Goal: Information Seeking & Learning: Learn about a topic

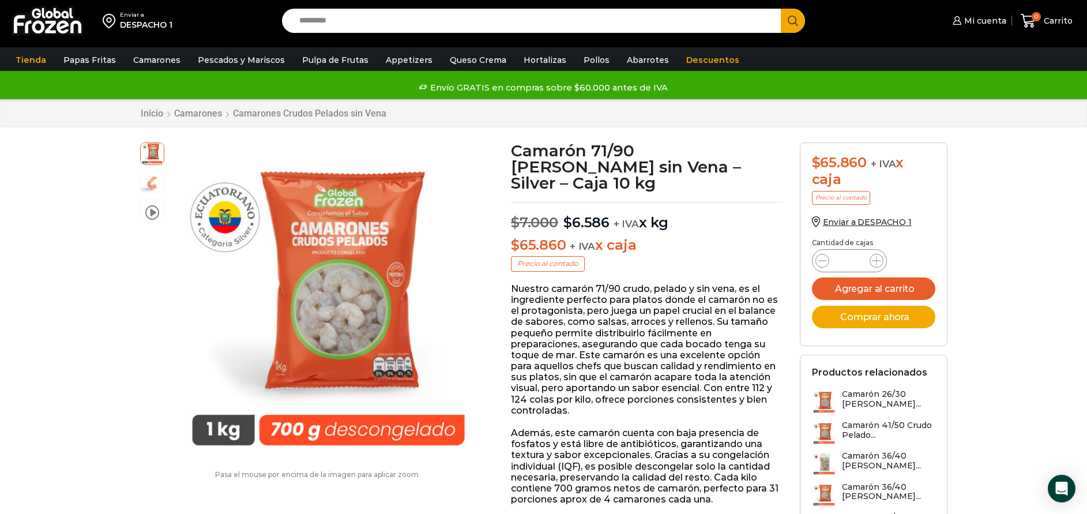
click at [152, 107] on div "Inicio Camarones Camarones Crudos Pelados sin Vena" at bounding box center [543, 113] width 1087 height 28
click at [143, 112] on link "Inicio" at bounding box center [152, 113] width 24 height 11
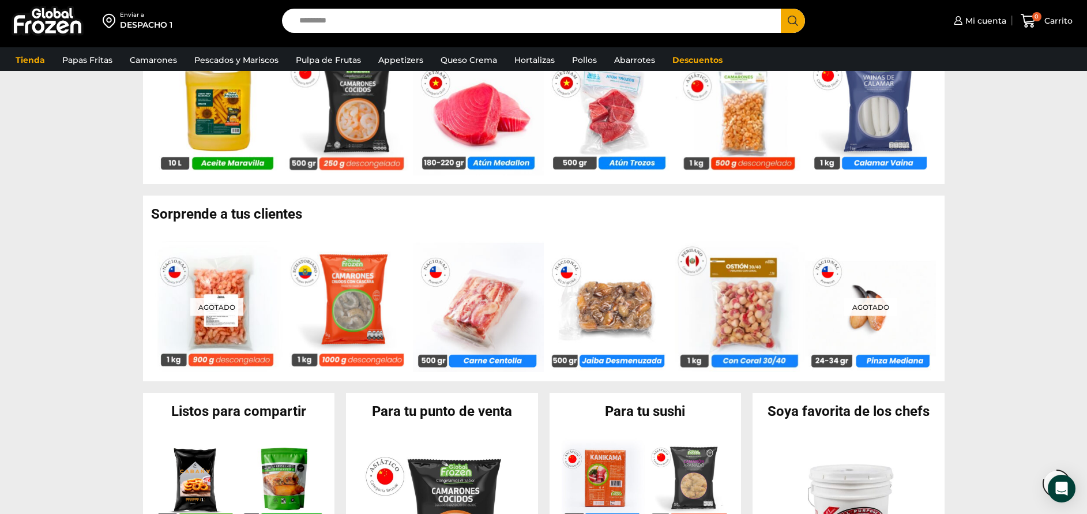
scroll to position [952, 0]
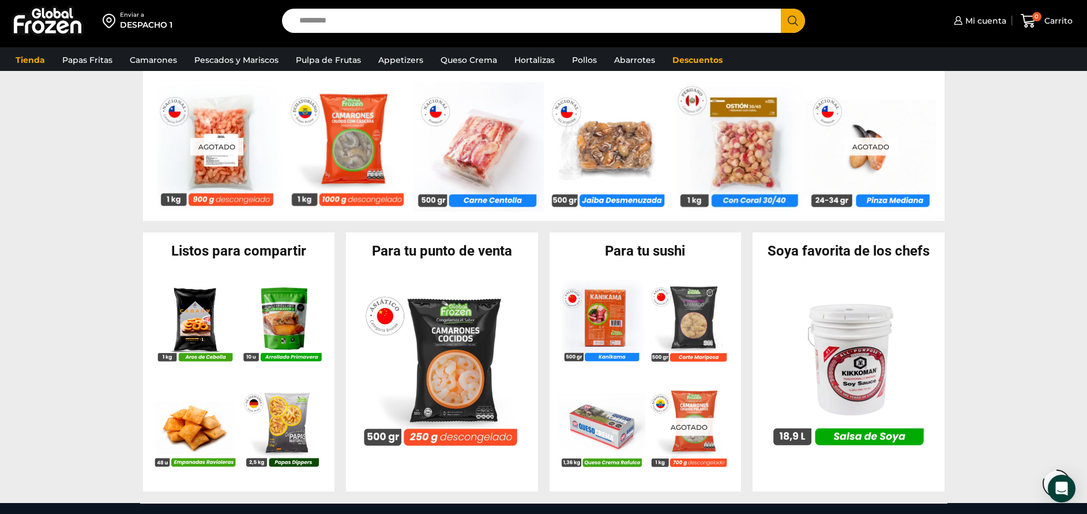
click at [467, 27] on input "Search input" at bounding box center [535, 21] width 482 height 24
type input "*******"
click at [781, 9] on button "Search" at bounding box center [793, 21] width 24 height 24
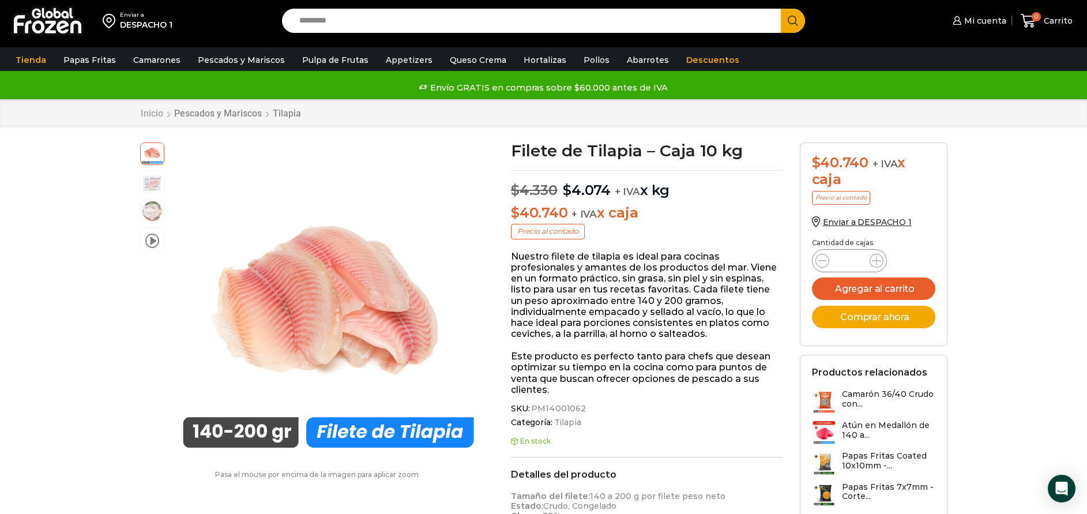
click at [141, 112] on link "Inicio" at bounding box center [152, 113] width 24 height 11
